Goal: Communication & Community: Ask a question

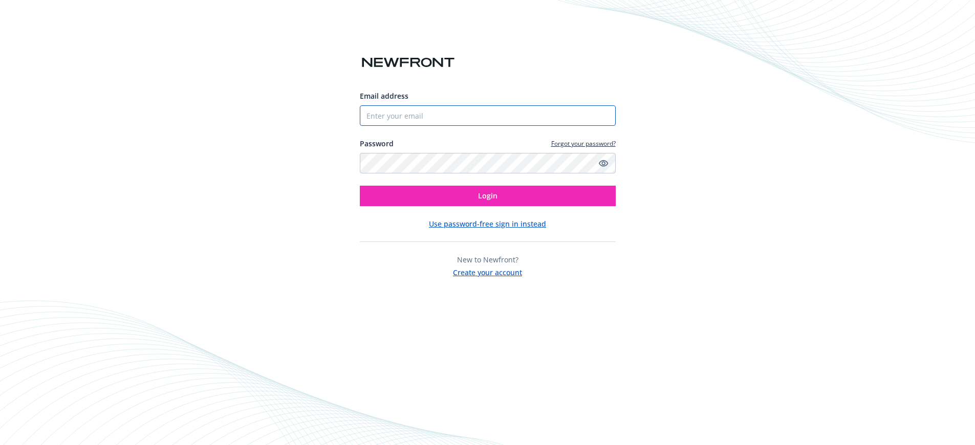
click at [443, 119] on input "Email address" at bounding box center [488, 115] width 256 height 20
type input "rachel.scott@newfront.com"
click at [360, 186] on button "Login" at bounding box center [488, 196] width 256 height 20
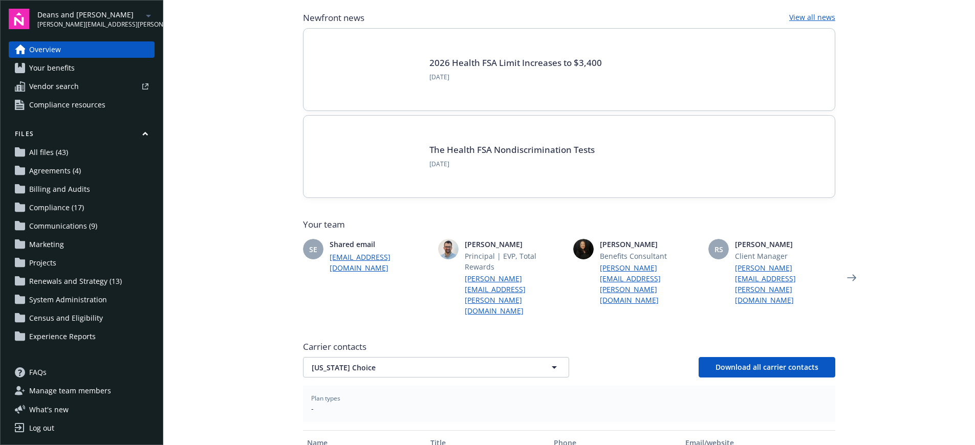
scroll to position [93, 0]
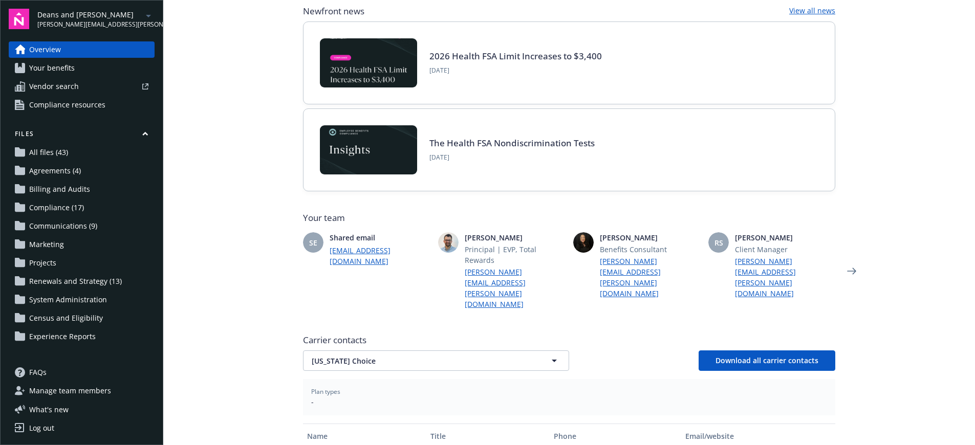
click at [65, 69] on span "Your benefits" at bounding box center [52, 68] width 46 height 16
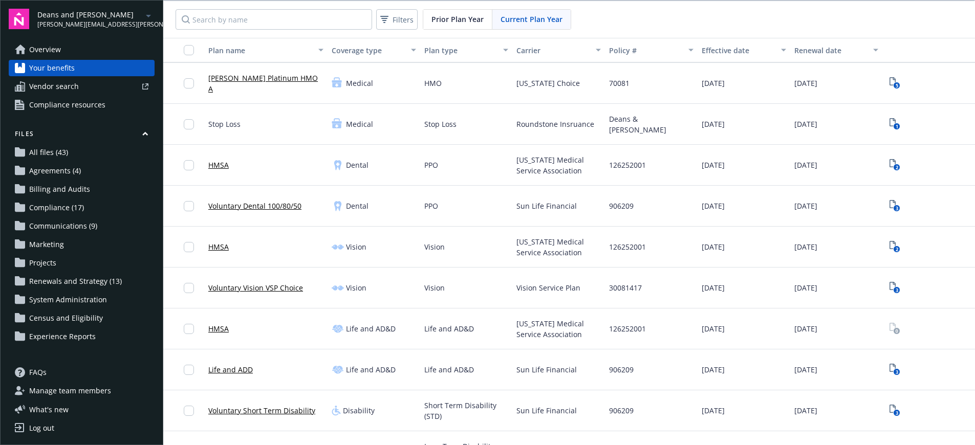
scroll to position [329, 0]
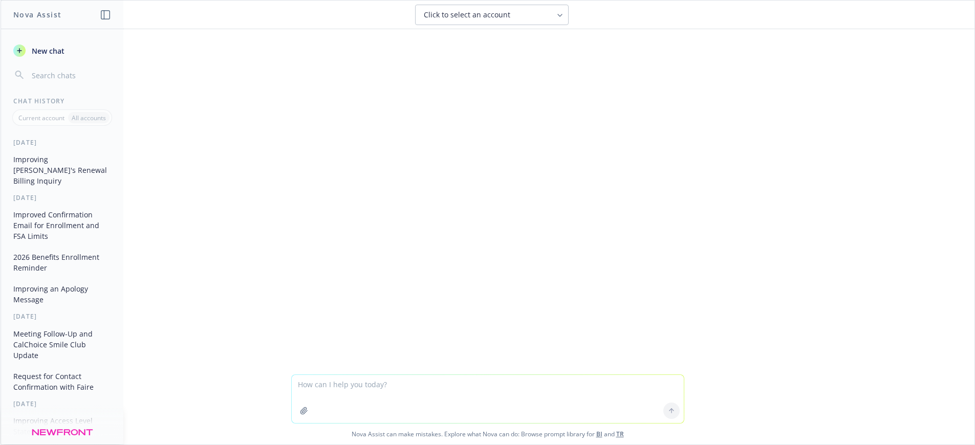
click at [349, 385] on textarea at bounding box center [488, 399] width 392 height 48
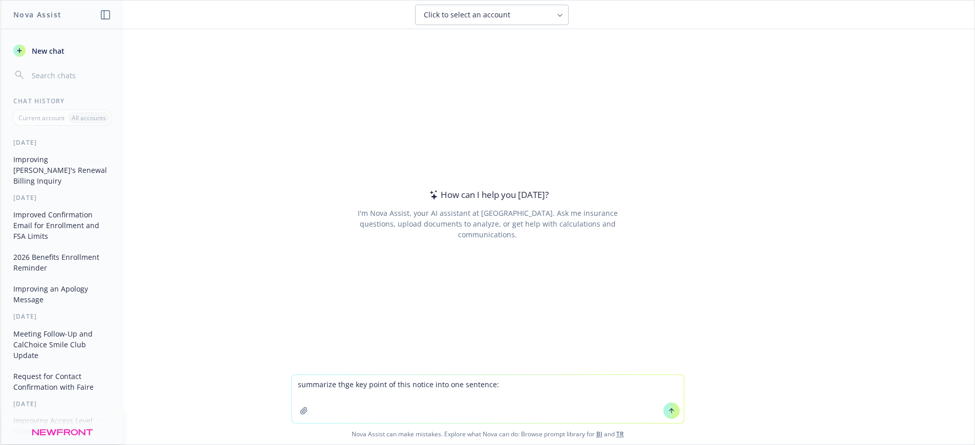
type textarea "summarize thge key point of this notice into one sentence: We're pleased to inf…"
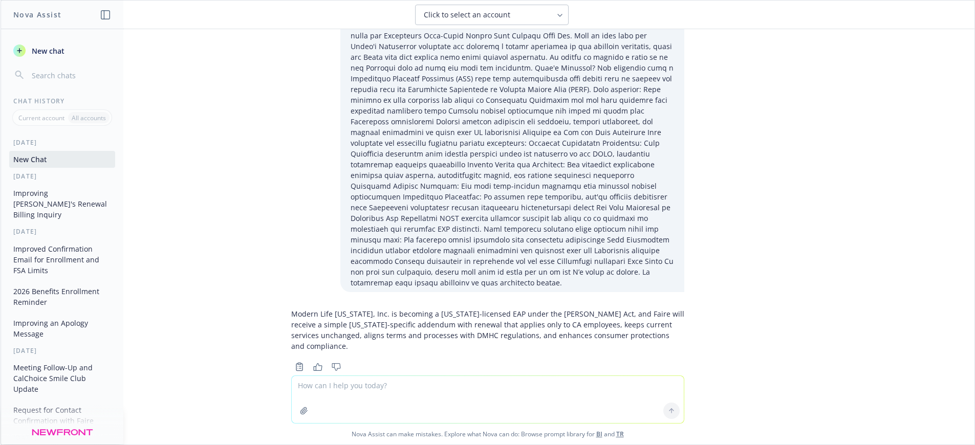
scroll to position [34, 0]
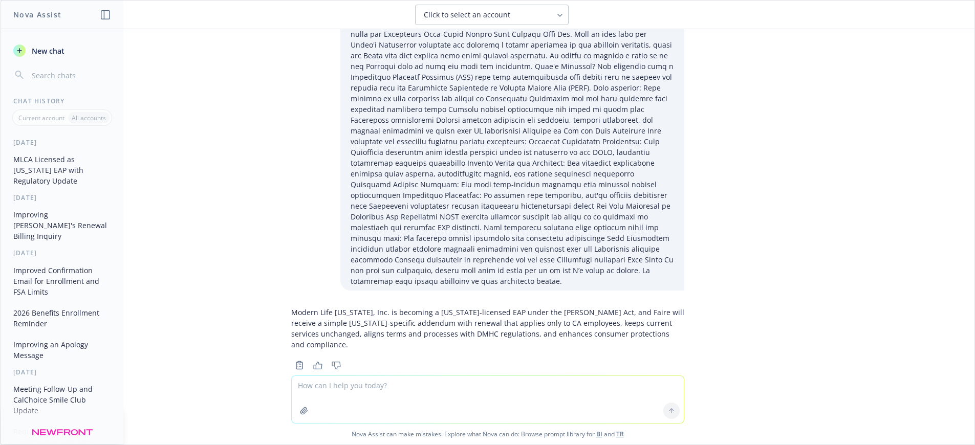
click at [531, 307] on p "Modern Life [US_STATE], Inc. is becoming a [US_STATE]-licensed EAP under the [P…" at bounding box center [487, 328] width 393 height 43
click at [364, 328] on div "Modern Life [US_STATE], Inc. is becoming a [US_STATE]-licensed EAP under the [P…" at bounding box center [487, 328] width 393 height 51
click at [453, 312] on p "Modern Life [US_STATE], Inc. is becoming a [US_STATE]-licensed EAP under the [P…" at bounding box center [487, 328] width 393 height 43
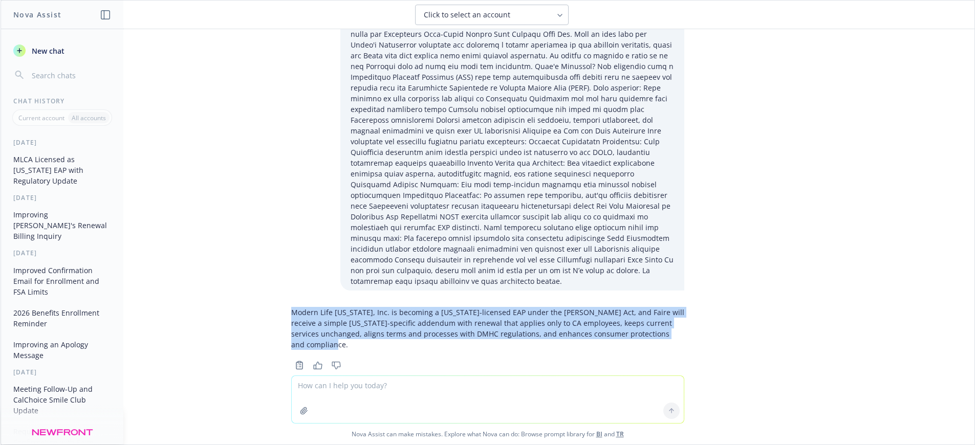
drag, startPoint x: 282, startPoint y: 301, endPoint x: 718, endPoint y: 319, distance: 436.3
click at [718, 319] on div "Modern Life [US_STATE], Inc. is becoming a [US_STATE]-licensed EAP under the [P…" at bounding box center [488, 202] width 974 height 346
copy p "Modern Life [US_STATE], Inc. is becoming a [US_STATE]-licensed EAP under the [P…"
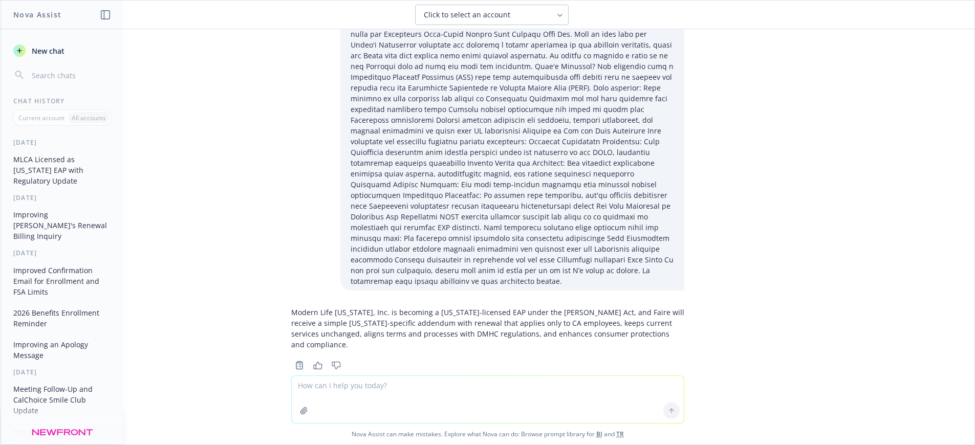
click at [383, 307] on p "Modern Life [US_STATE], Inc. is becoming a [US_STATE]-licensed EAP under the [P…" at bounding box center [487, 328] width 393 height 43
click at [417, 382] on textarea at bounding box center [488, 399] width 392 height 47
type textarea "is this just a change to modern health's licensing?"
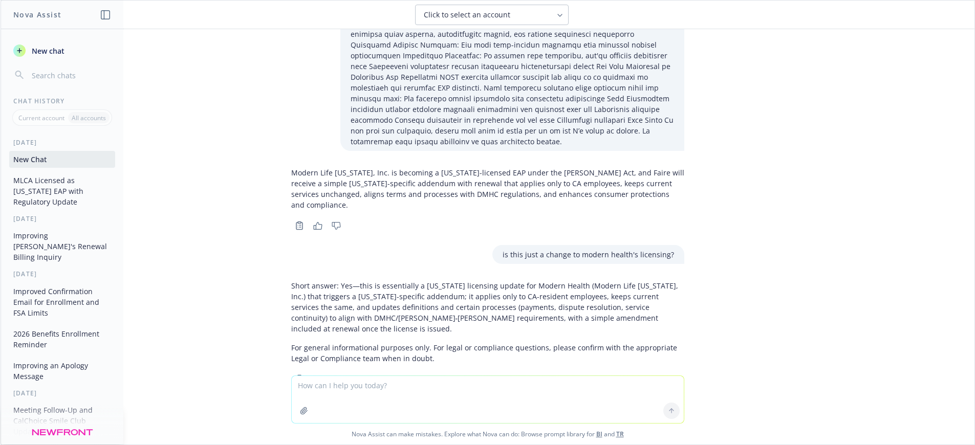
scroll to position [177, 0]
